Goal: Information Seeking & Learning: Learn about a topic

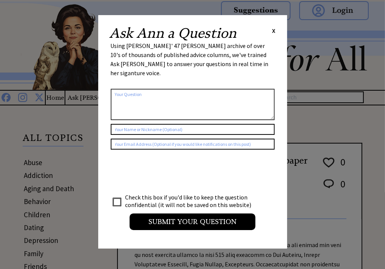
click at [274, 33] on span "X" at bounding box center [273, 31] width 3 height 8
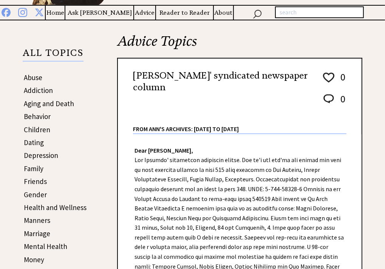
scroll to position [101, 0]
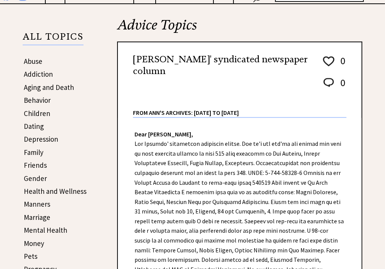
click at [41, 75] on link "Addiction" at bounding box center [38, 74] width 29 height 9
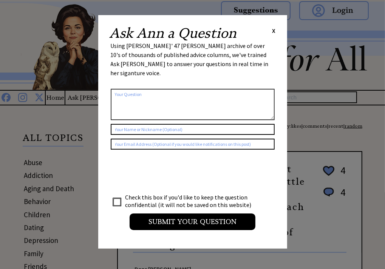
click at [273, 31] on span "X" at bounding box center [273, 31] width 3 height 8
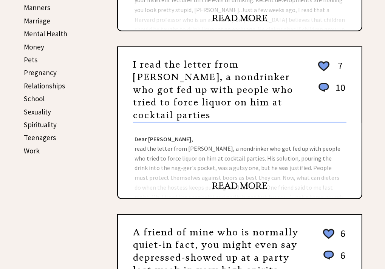
scroll to position [298, 0]
click at [229, 180] on link "READ MORE" at bounding box center [240, 185] width 56 height 11
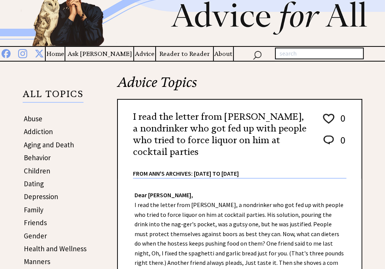
scroll to position [43, 0]
click at [235, 164] on div "From Ann's Archives: 1955 to 2002" at bounding box center [239, 168] width 213 height 20
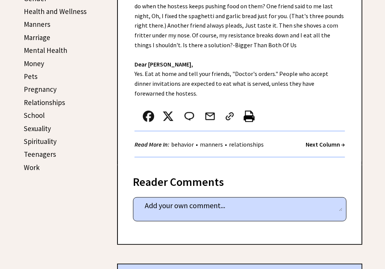
scroll to position [282, 0]
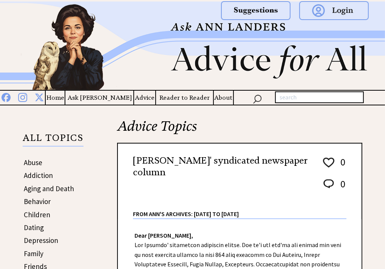
click at [139, 201] on div "From Ann's Archives: 1955 to 2002" at bounding box center [239, 208] width 213 height 20
click at [141, 199] on div "From Ann's Archives: [DATE] to [DATE]" at bounding box center [239, 208] width 213 height 20
click at [61, 191] on link "Aging and Death" at bounding box center [49, 188] width 50 height 9
